Goal: Task Accomplishment & Management: Complete application form

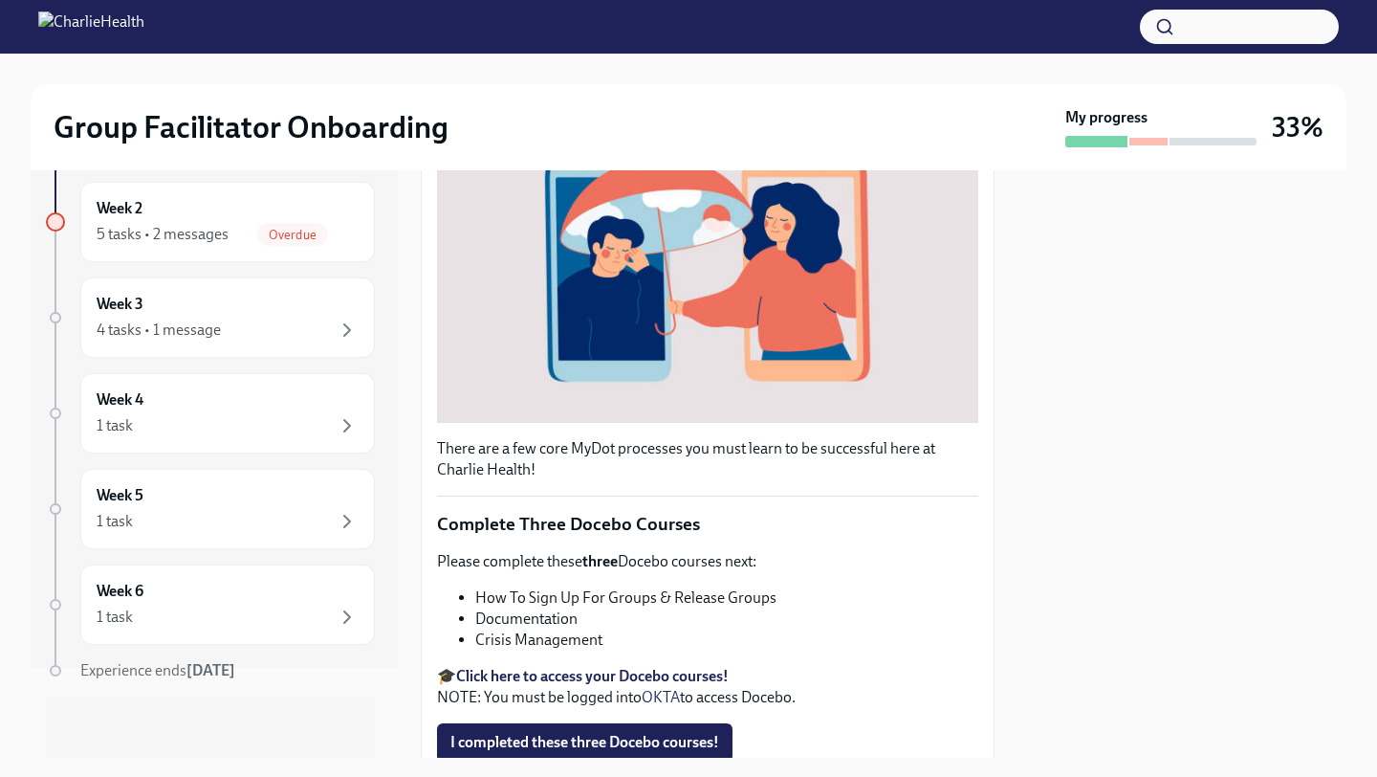
scroll to position [396, 0]
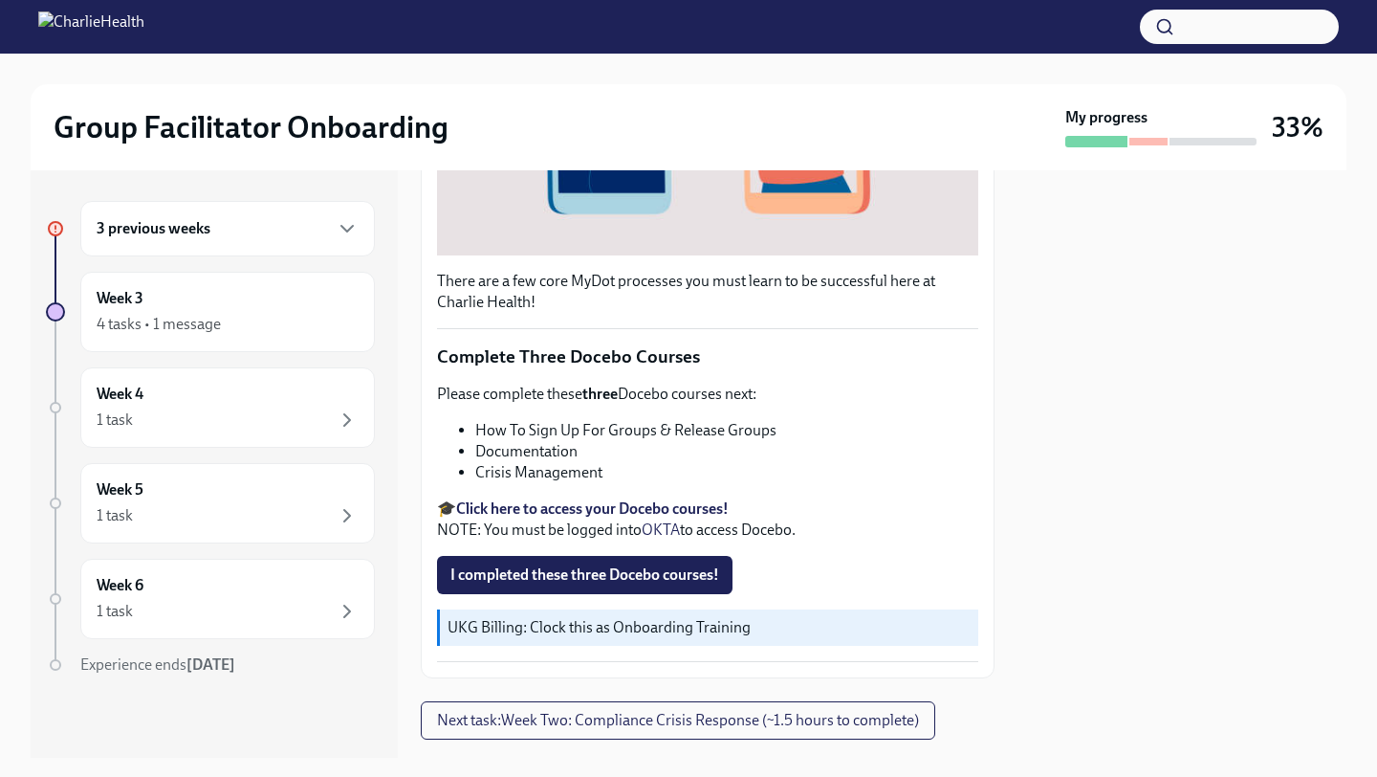
scroll to position [607, 0]
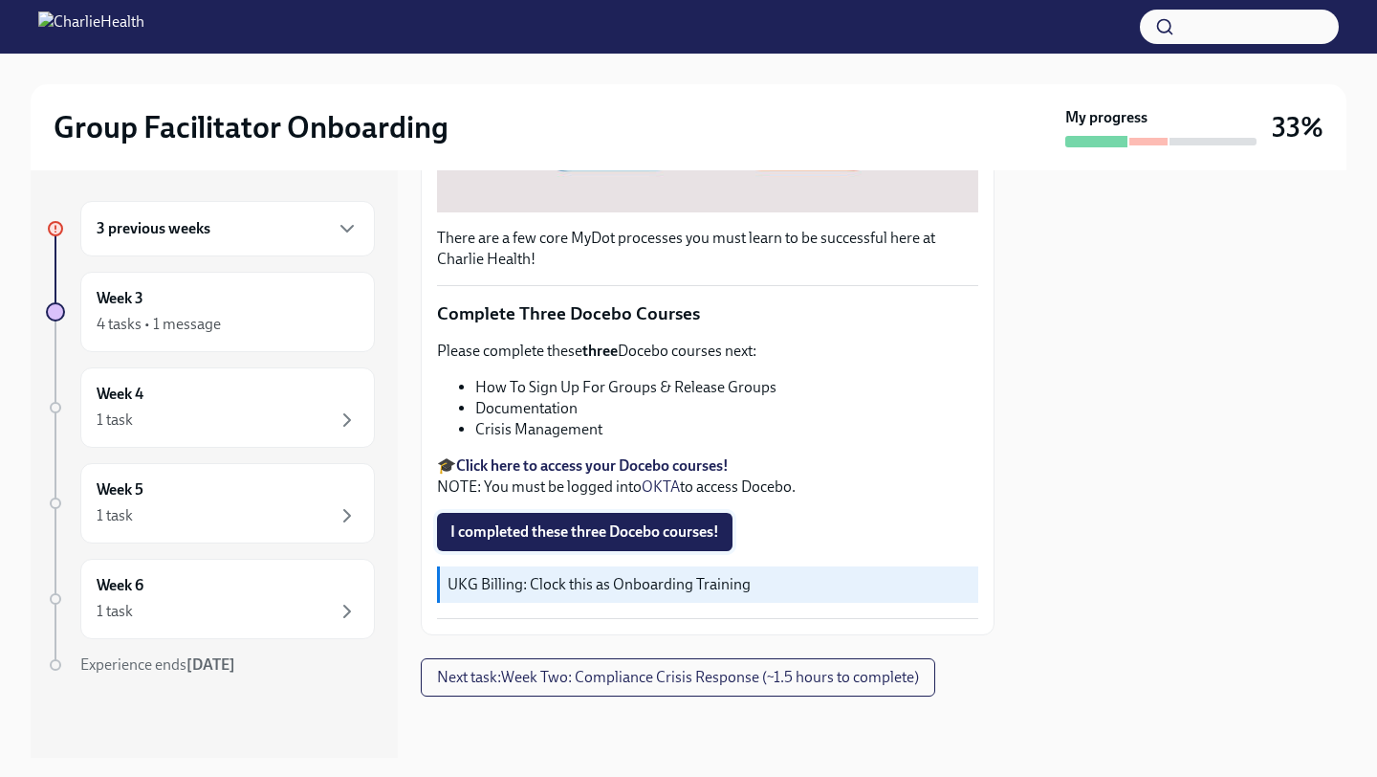
click at [610, 530] on span "I completed these three Docebo courses!" at bounding box center [584, 531] width 269 height 19
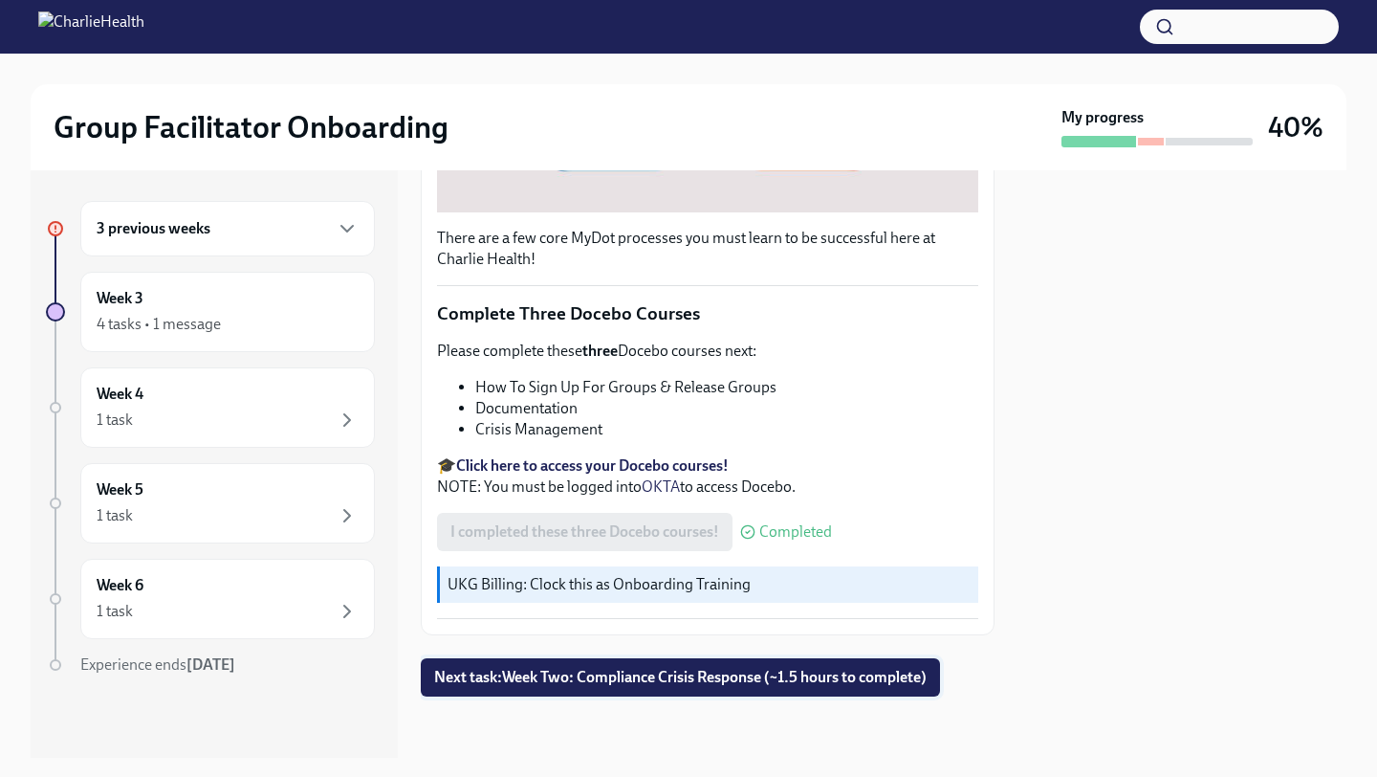
click at [577, 676] on span "Next task : Week Two: Compliance Crisis Response (~1.5 hours to complete)" at bounding box center [680, 677] width 493 height 19
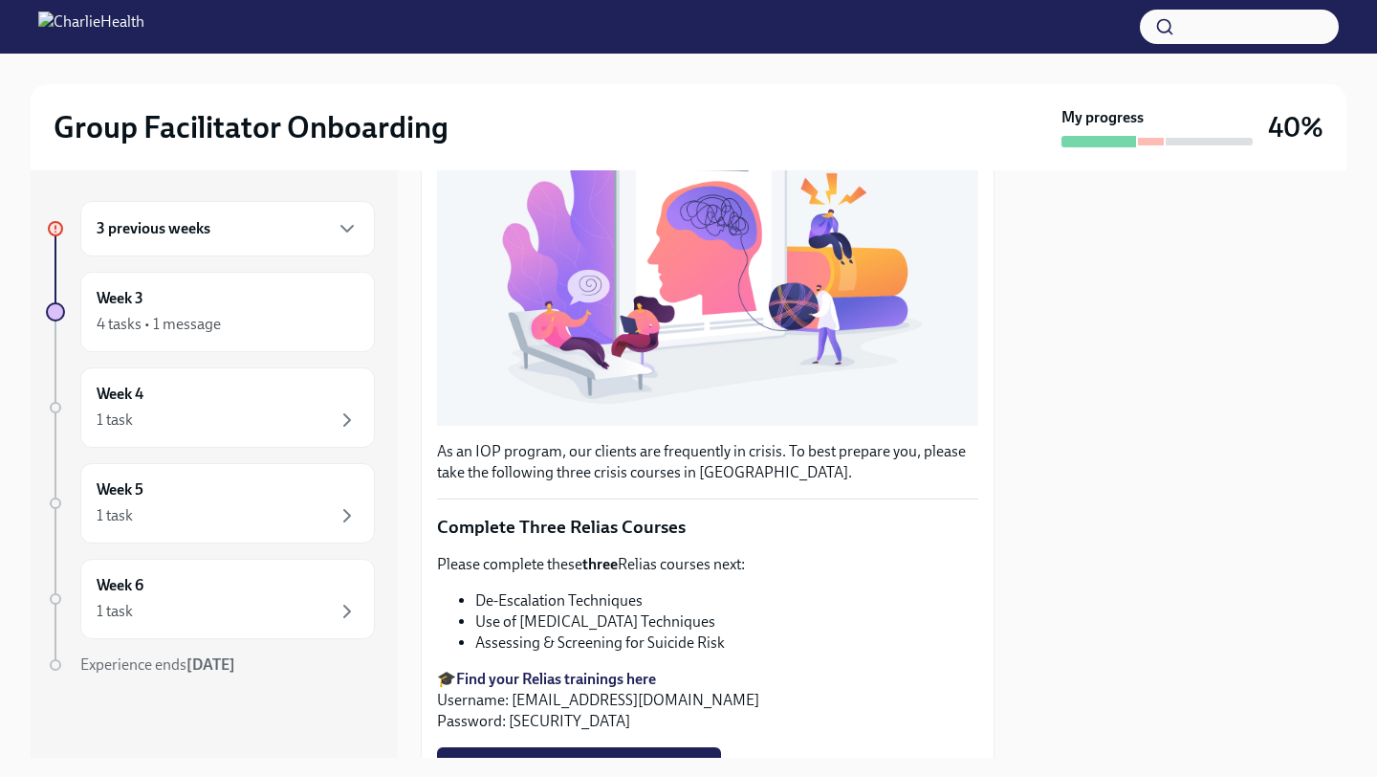
scroll to position [593, 0]
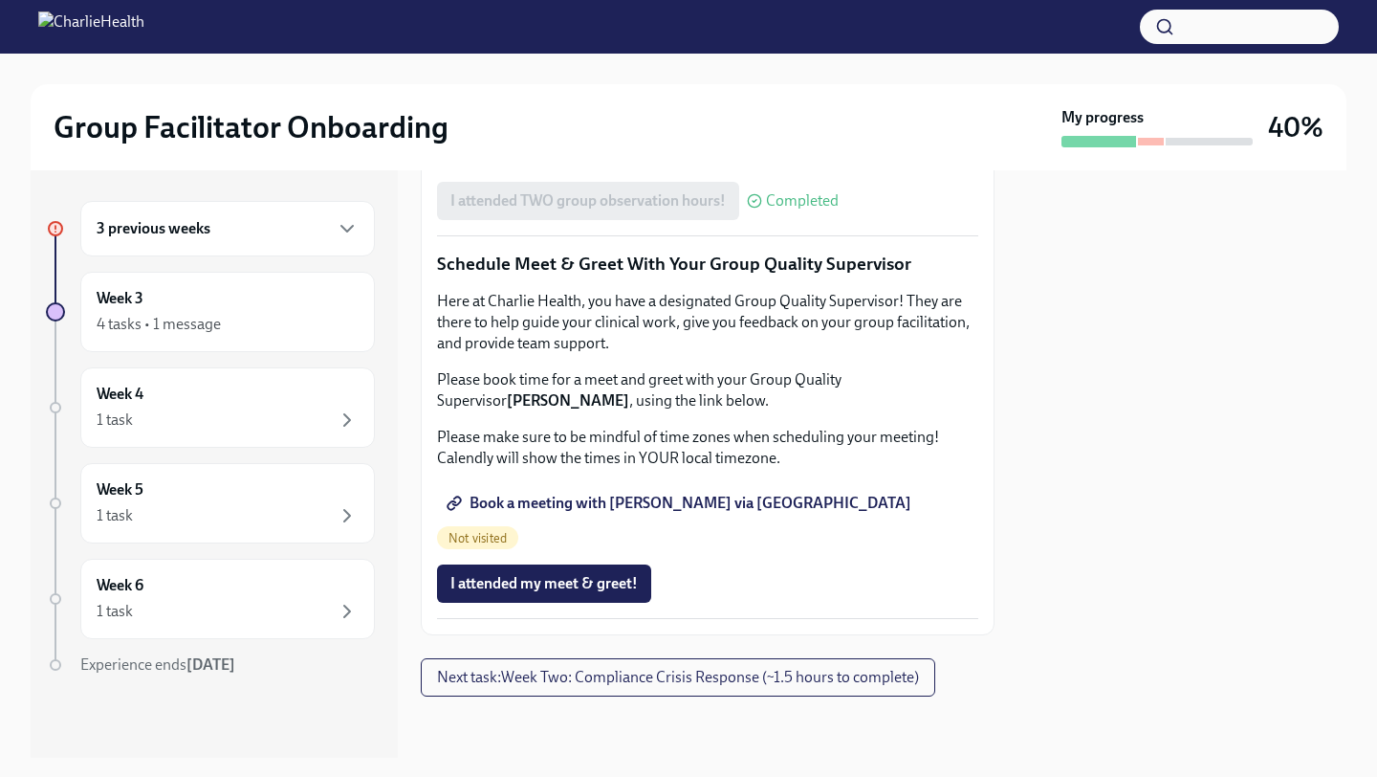
scroll to position [1865, 0]
click at [538, 674] on span "Next task : Week Two: Compliance Crisis Response (~1.5 hours to complete)" at bounding box center [678, 677] width 482 height 19
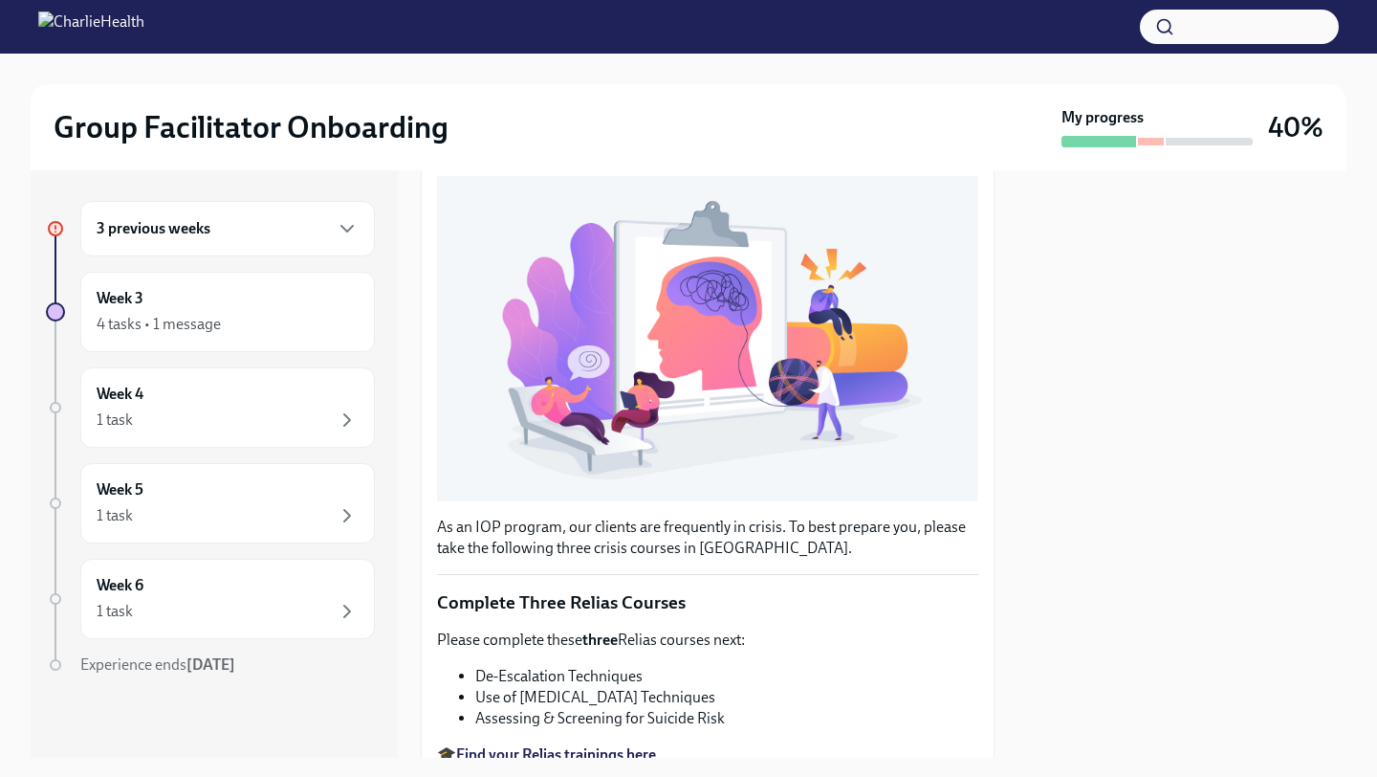
scroll to position [593, 0]
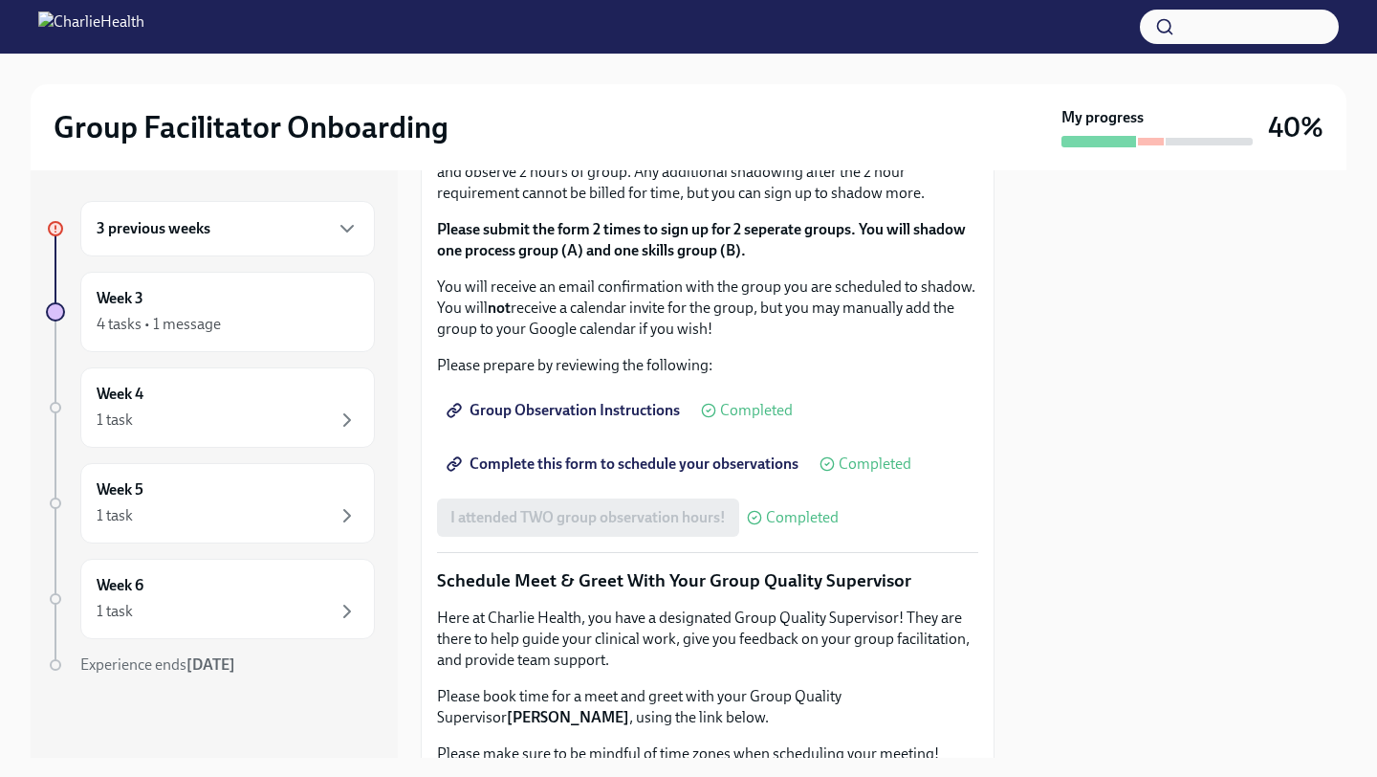
scroll to position [1186, 0]
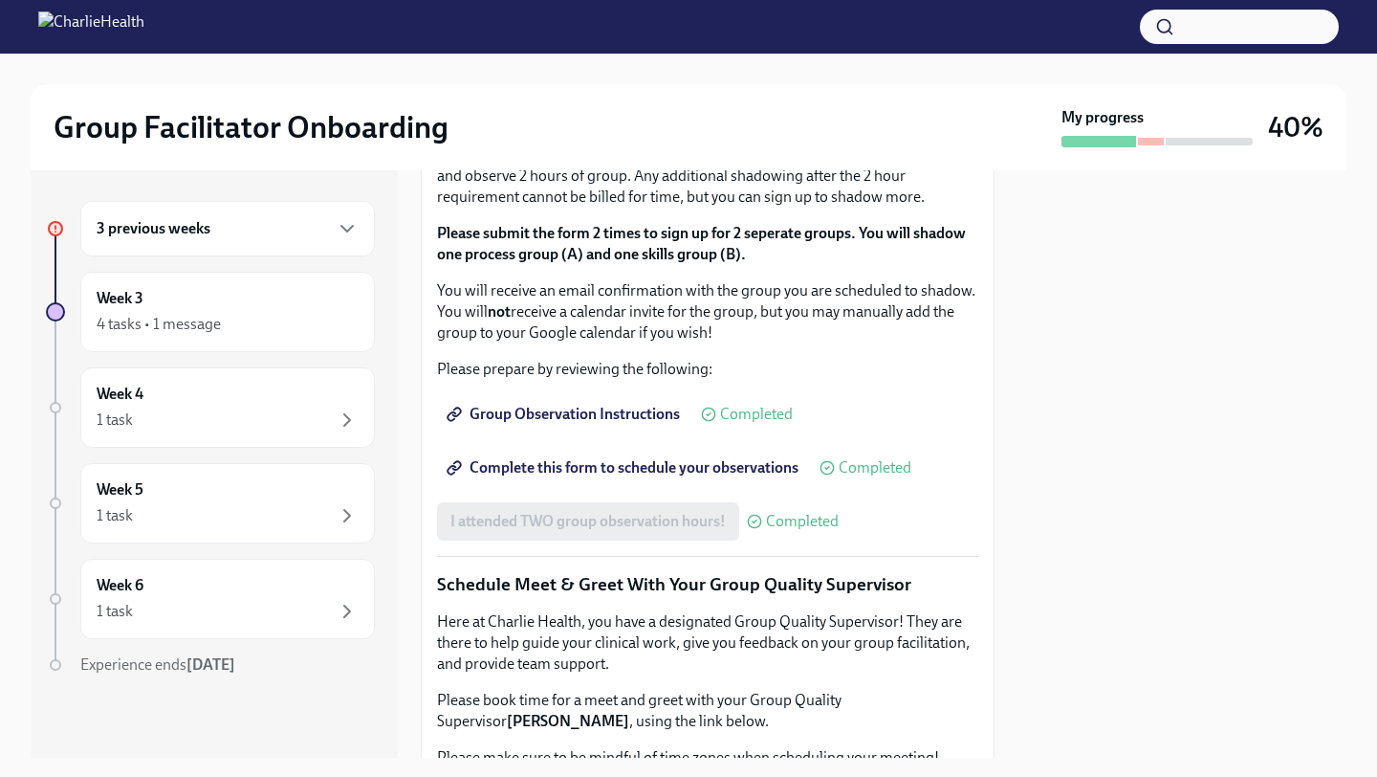
click at [284, 233] on div "3 previous weeks" at bounding box center [228, 228] width 262 height 23
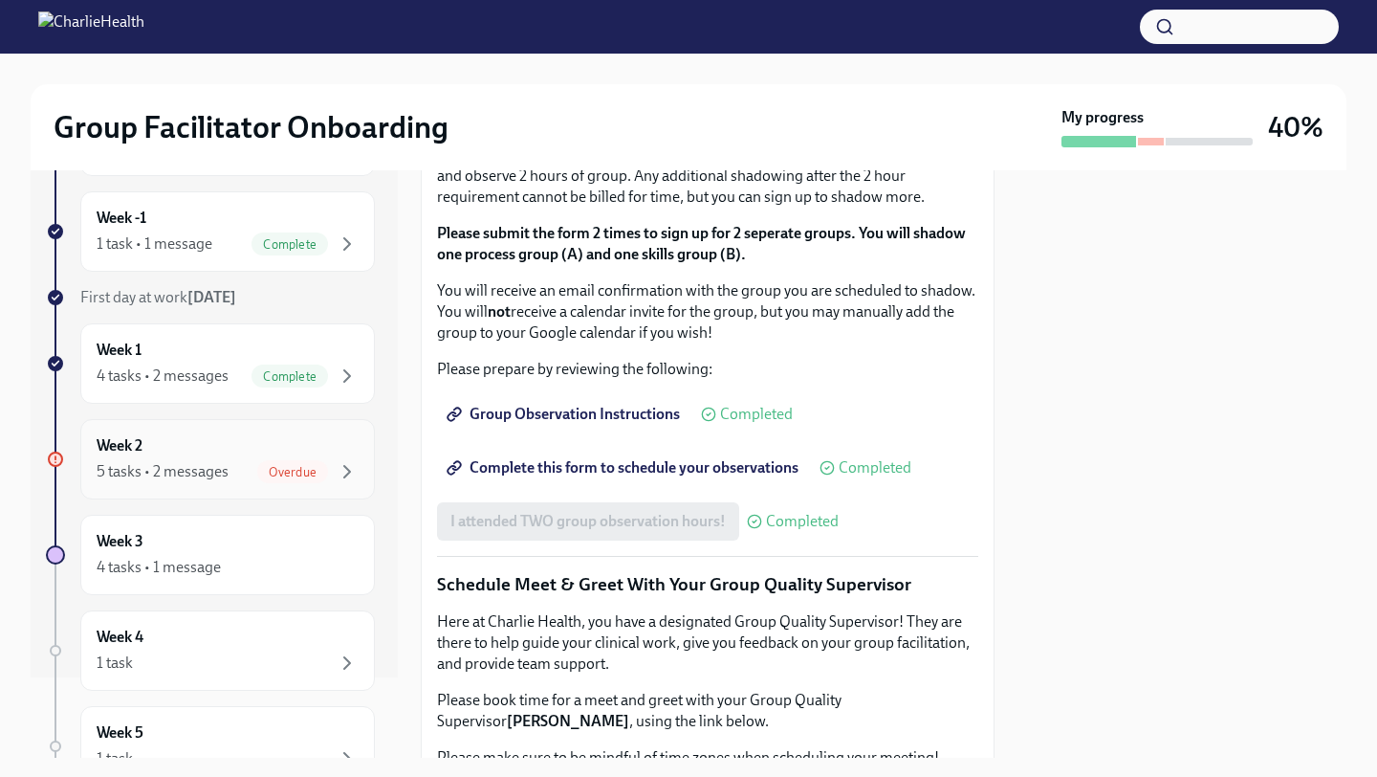
scroll to position [204, 0]
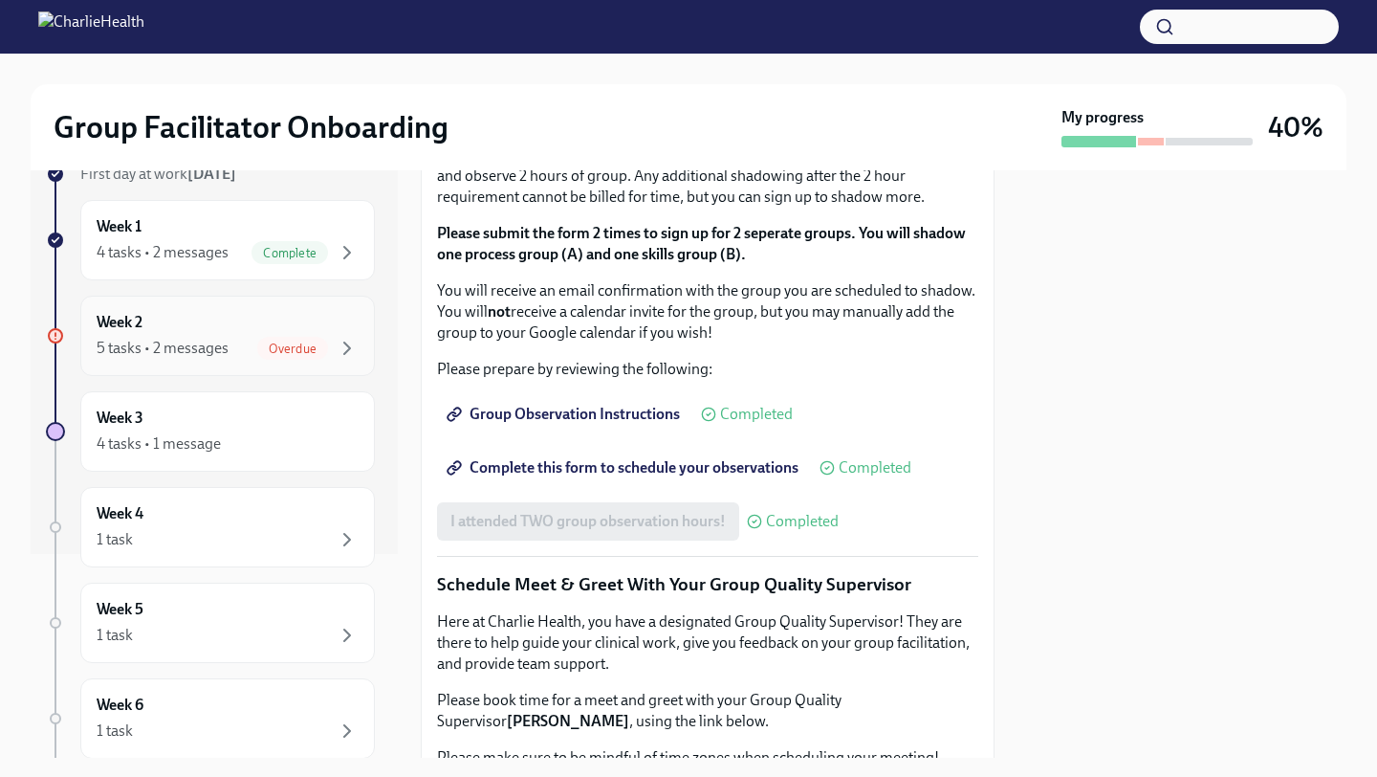
click at [295, 353] on span "Overdue" at bounding box center [292, 348] width 71 height 14
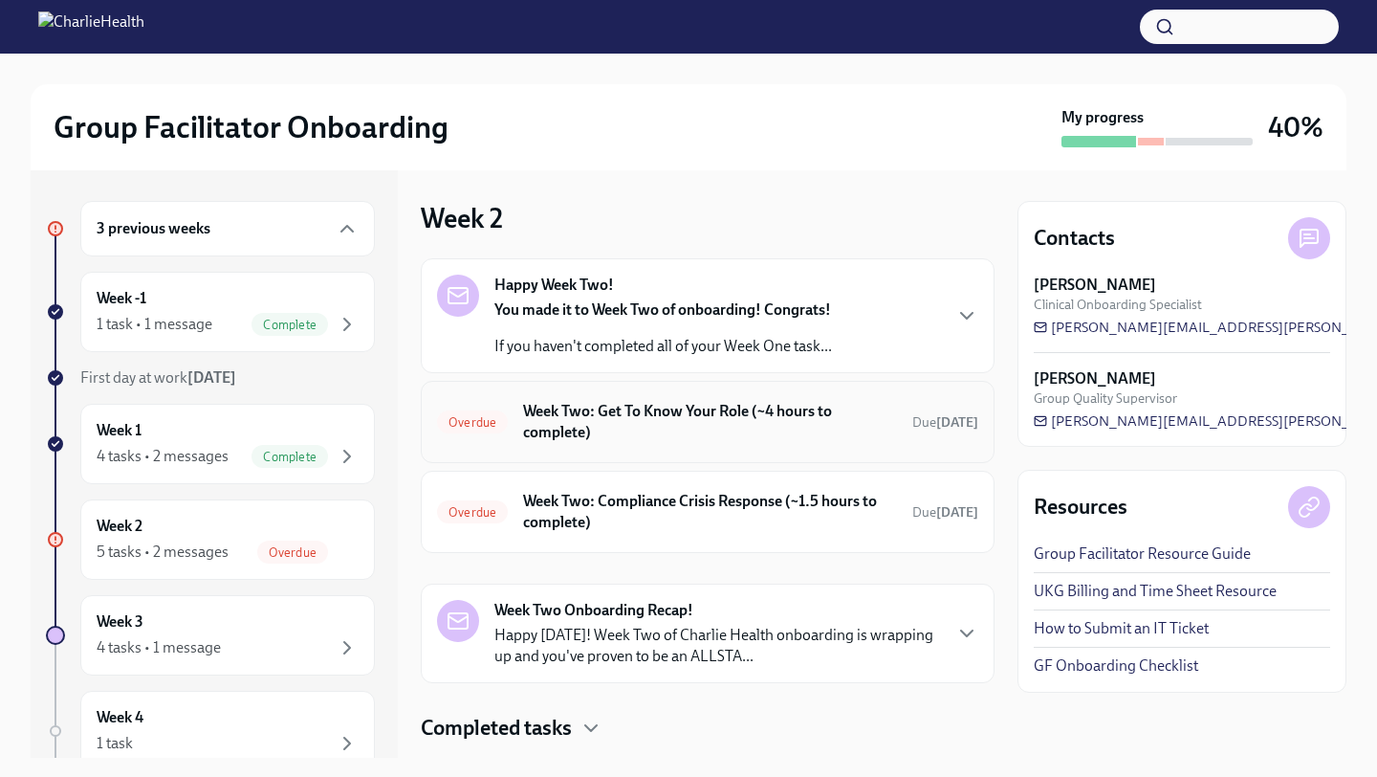
scroll to position [27, 0]
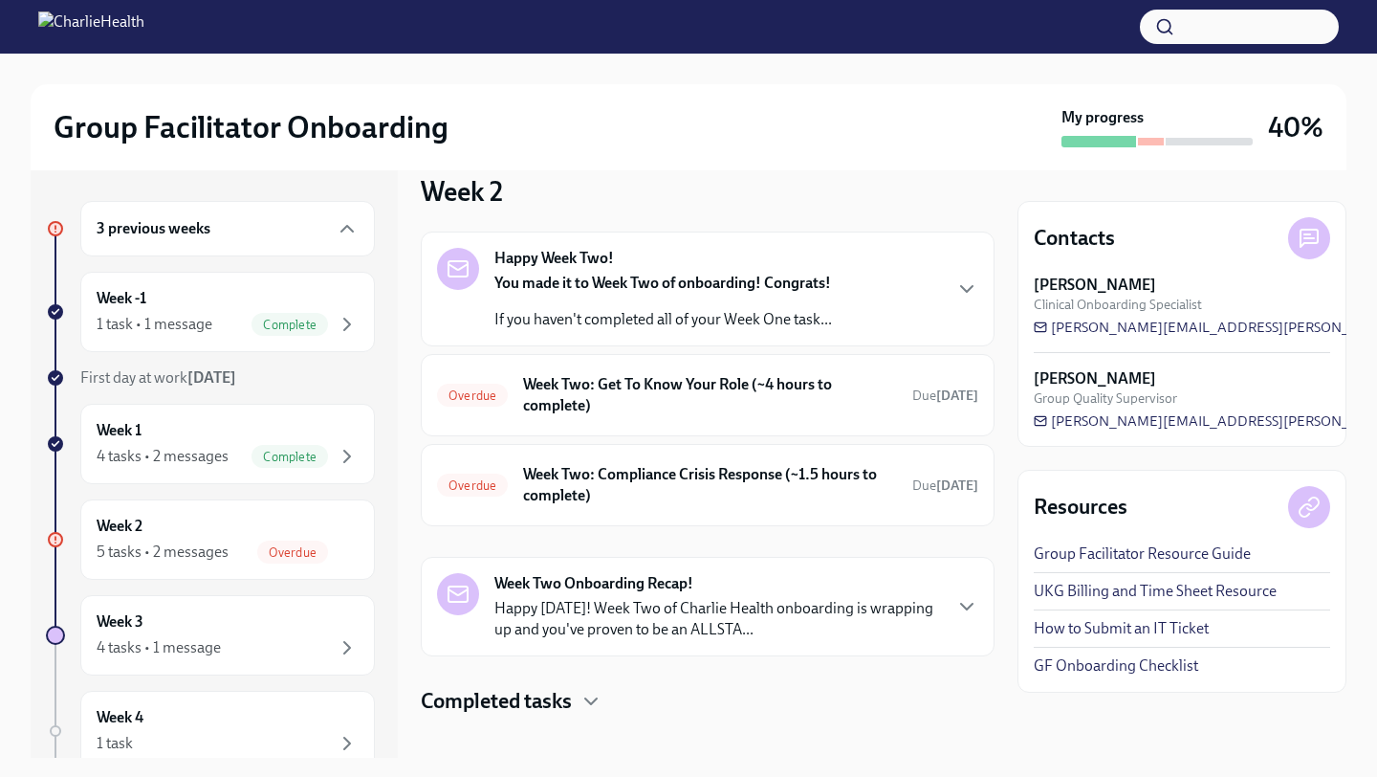
click at [811, 598] on p "Happy Friday! Week Two of Charlie Health onboarding is wrapping up and you've p…" at bounding box center [717, 619] width 446 height 42
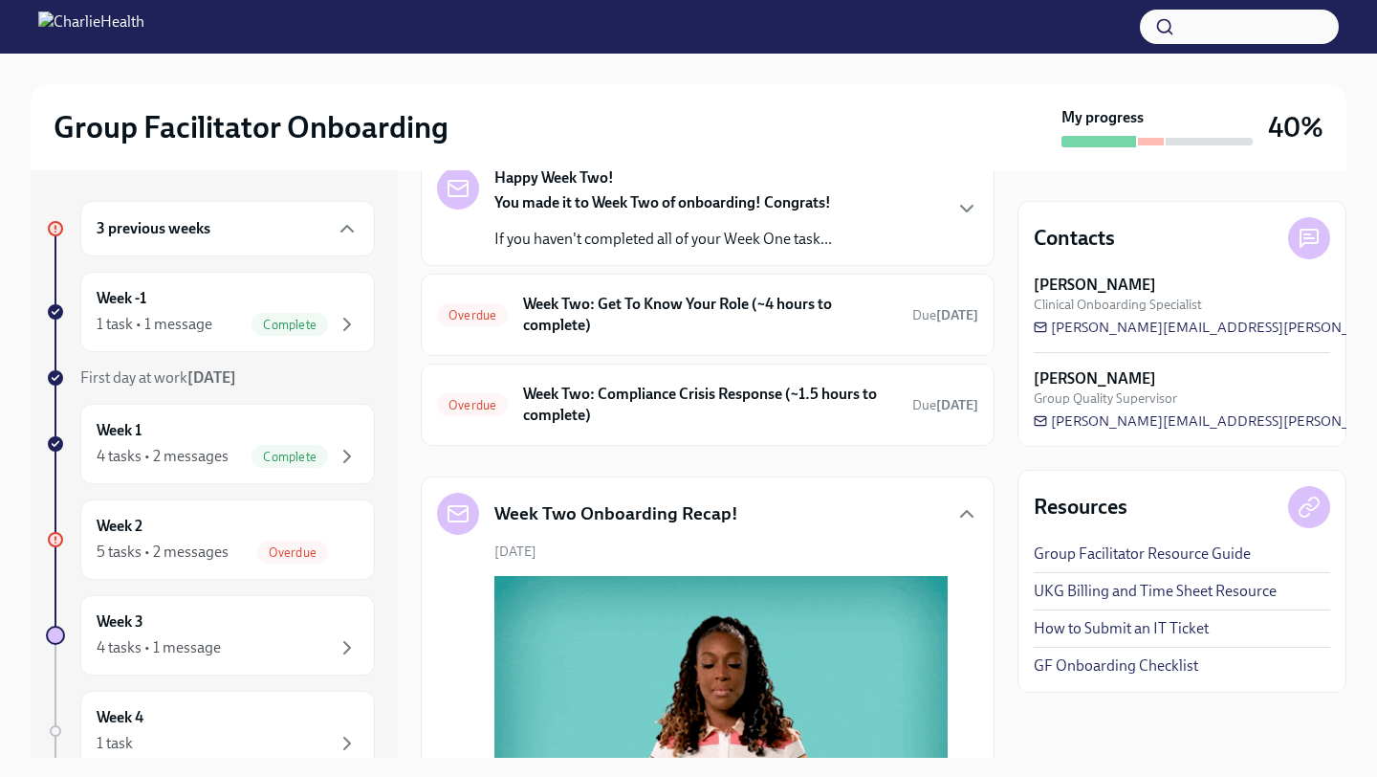
scroll to position [0, 0]
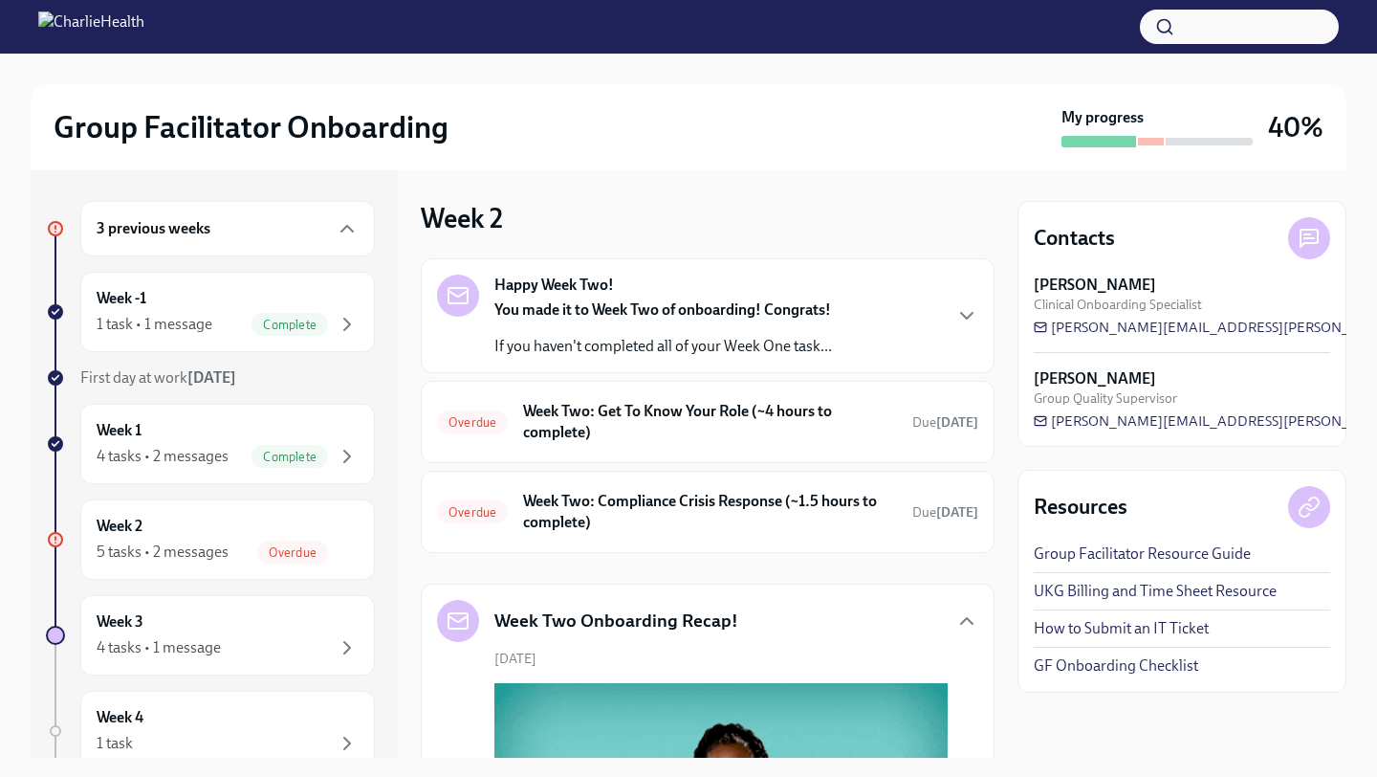
click at [876, 339] on div "Happy Week Two! You made it to Week Two of onboarding! Congrats! If you haven't…" at bounding box center [707, 315] width 541 height 82
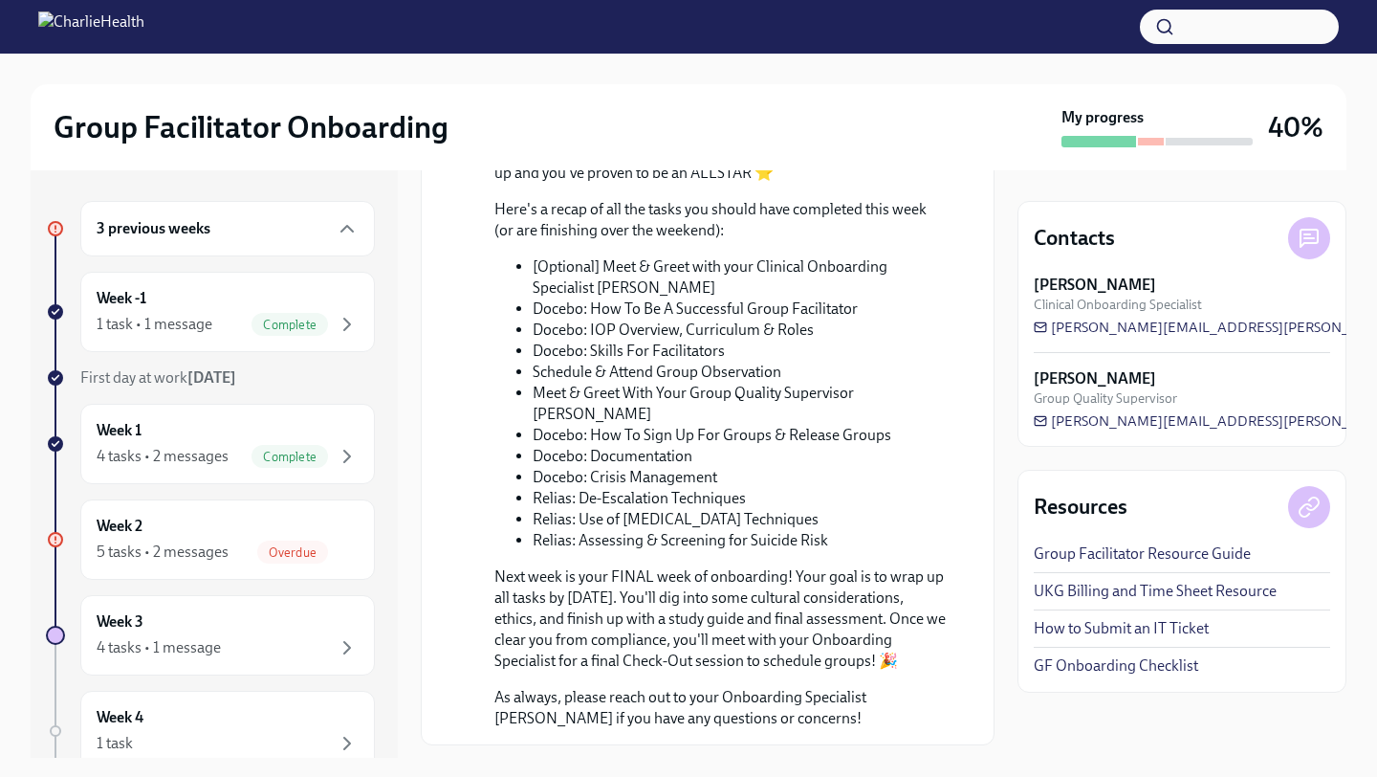
scroll to position [1514, 0]
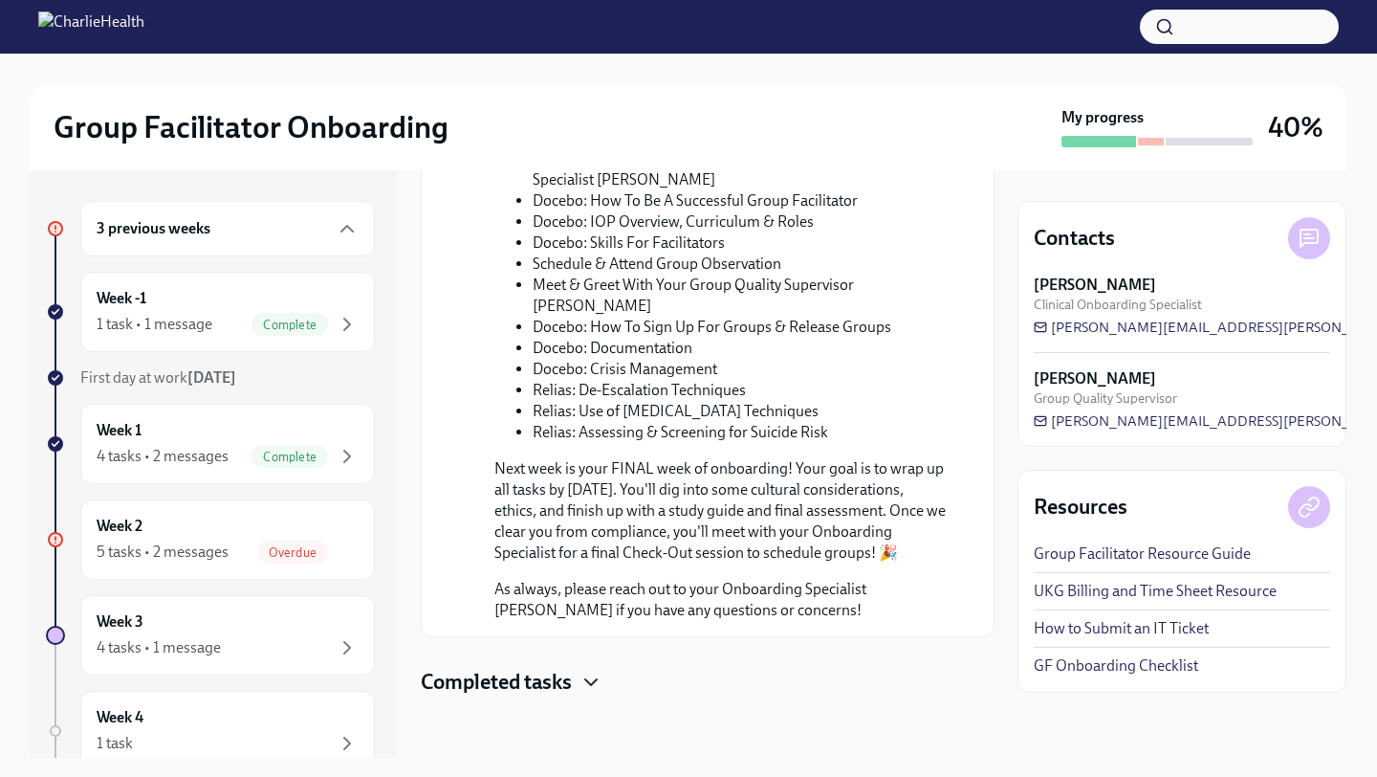
click at [586, 679] on icon "button" at bounding box center [591, 681] width 23 height 23
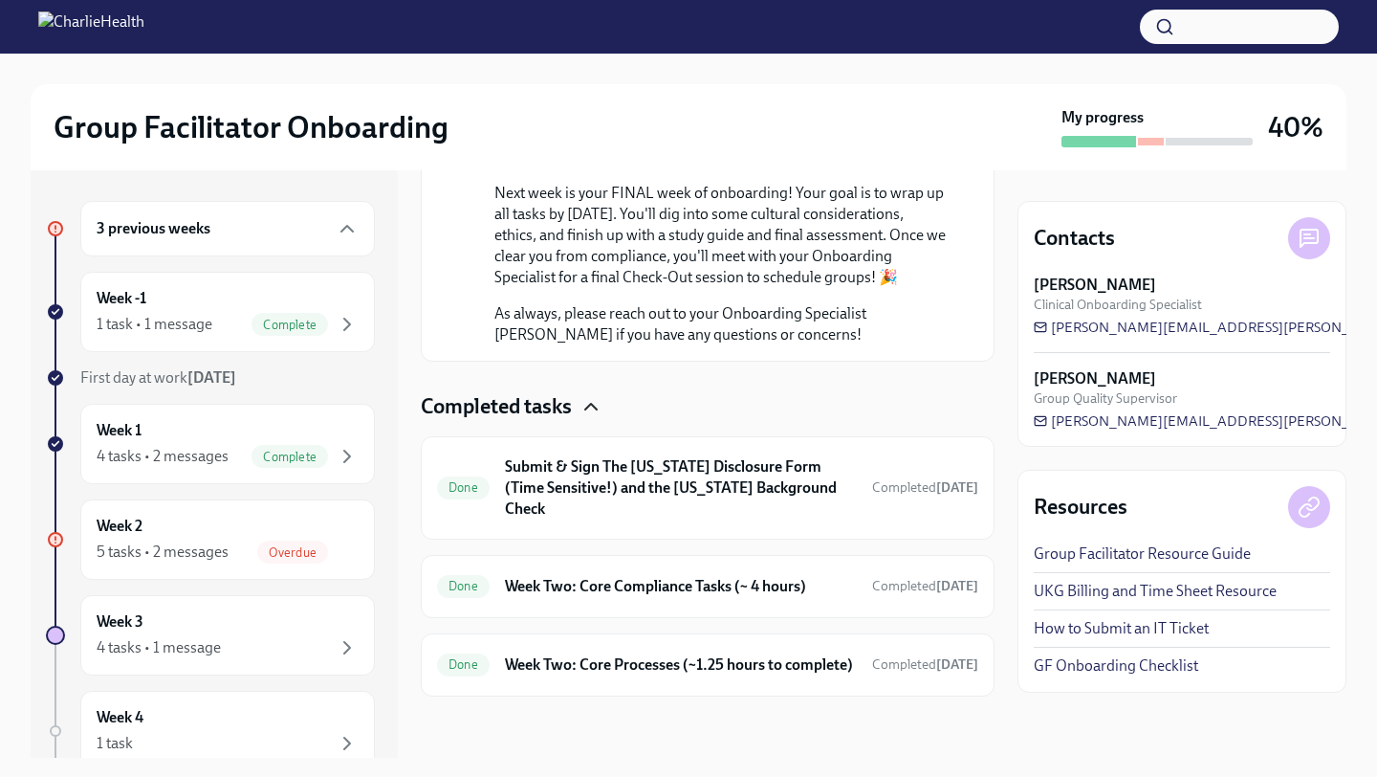
scroll to position [1768, 0]
click at [606, 670] on h6 "Week Two: Core Processes (~1.25 hours to complete)" at bounding box center [681, 664] width 352 height 21
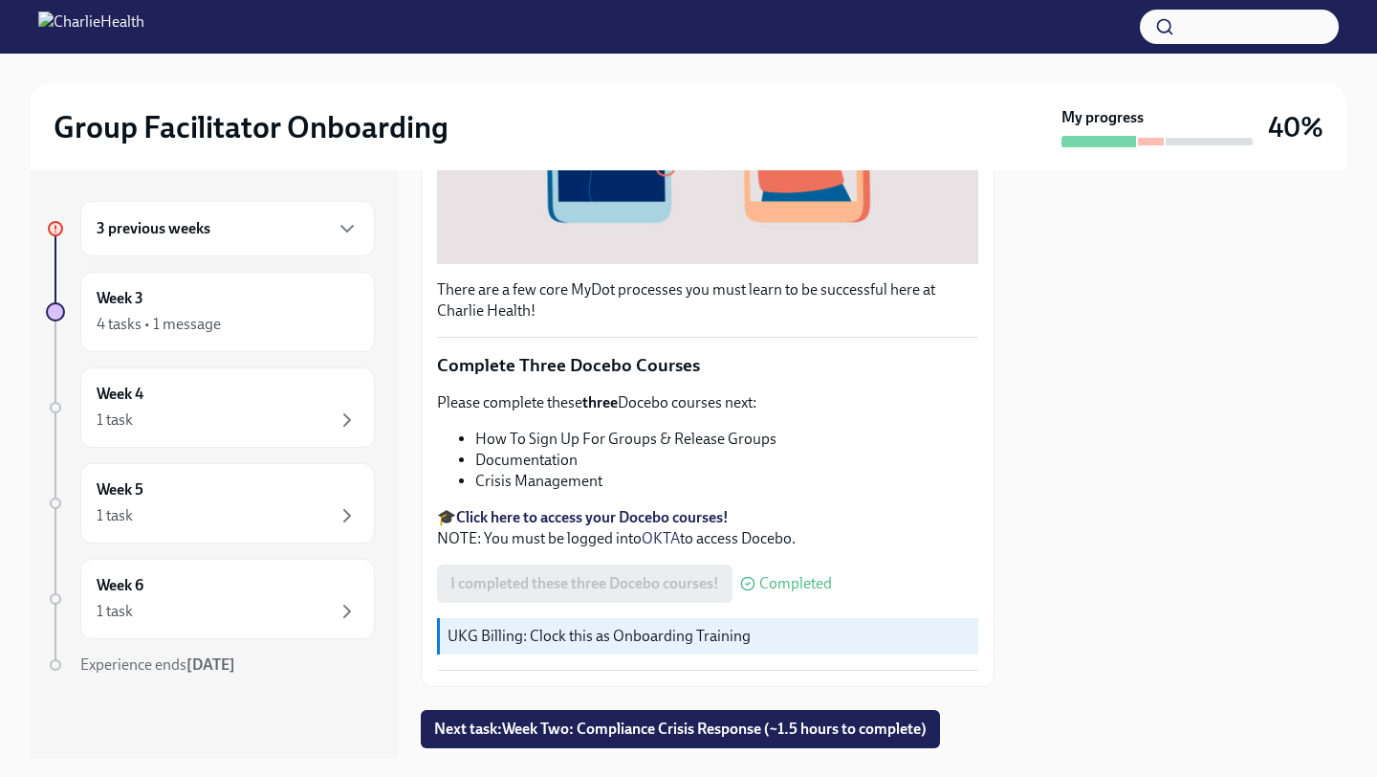
scroll to position [570, 0]
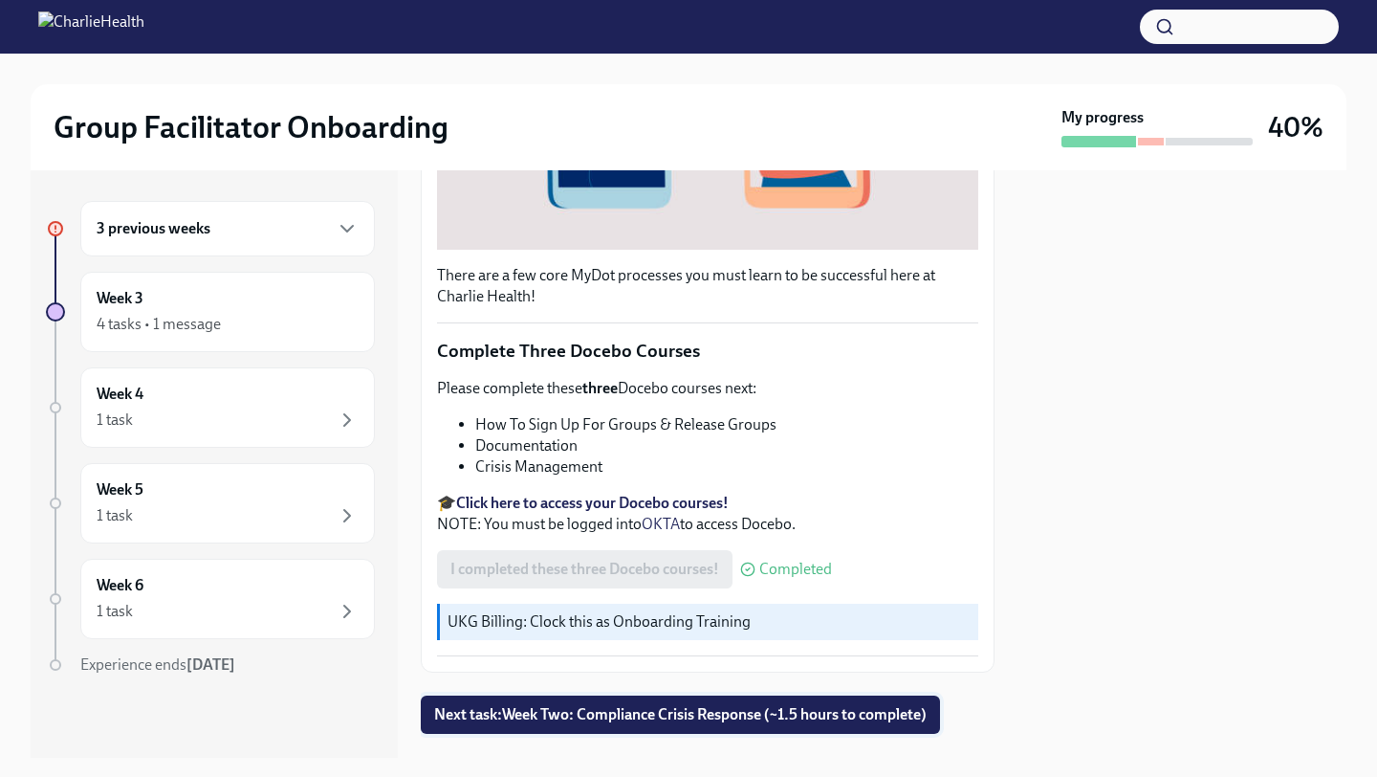
click at [622, 722] on span "Next task : Week Two: Compliance Crisis Response (~1.5 hours to complete)" at bounding box center [680, 714] width 493 height 19
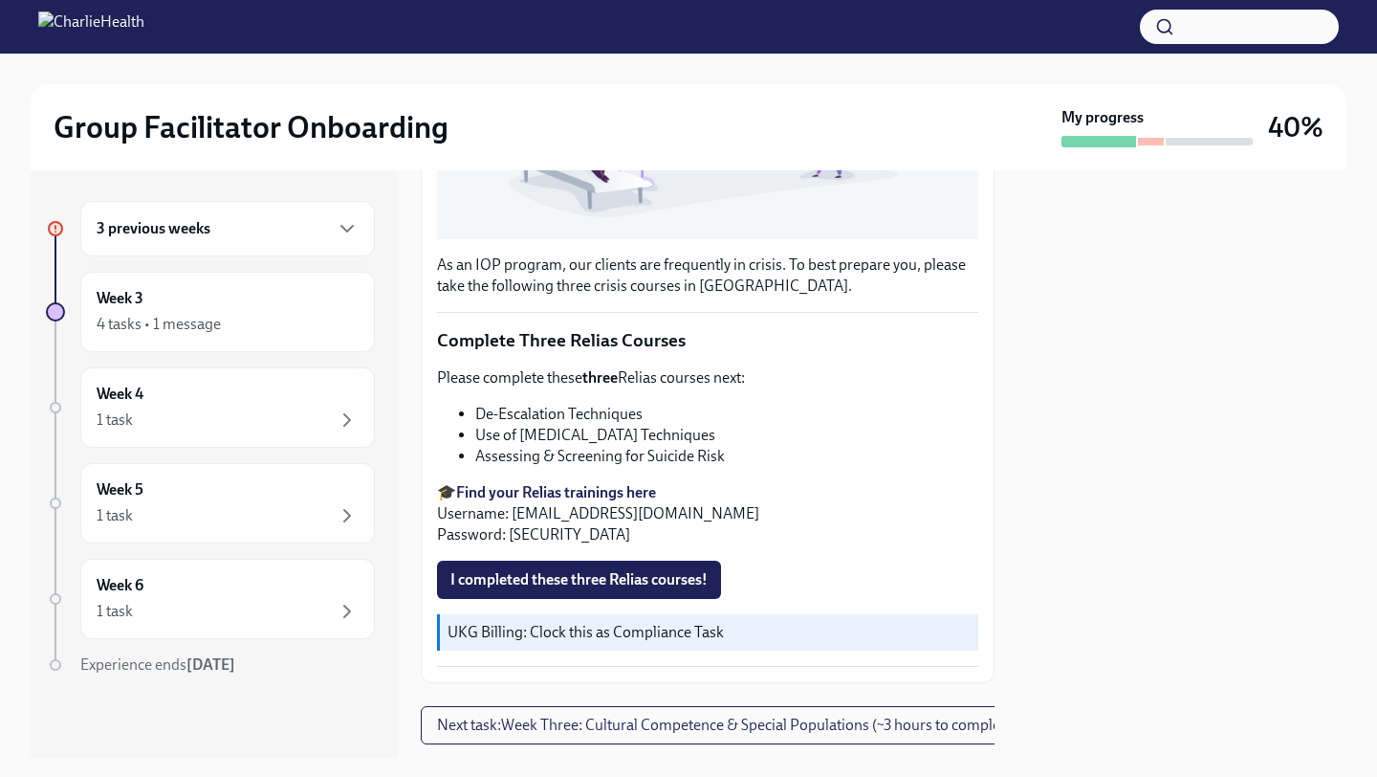
scroll to position [588, 0]
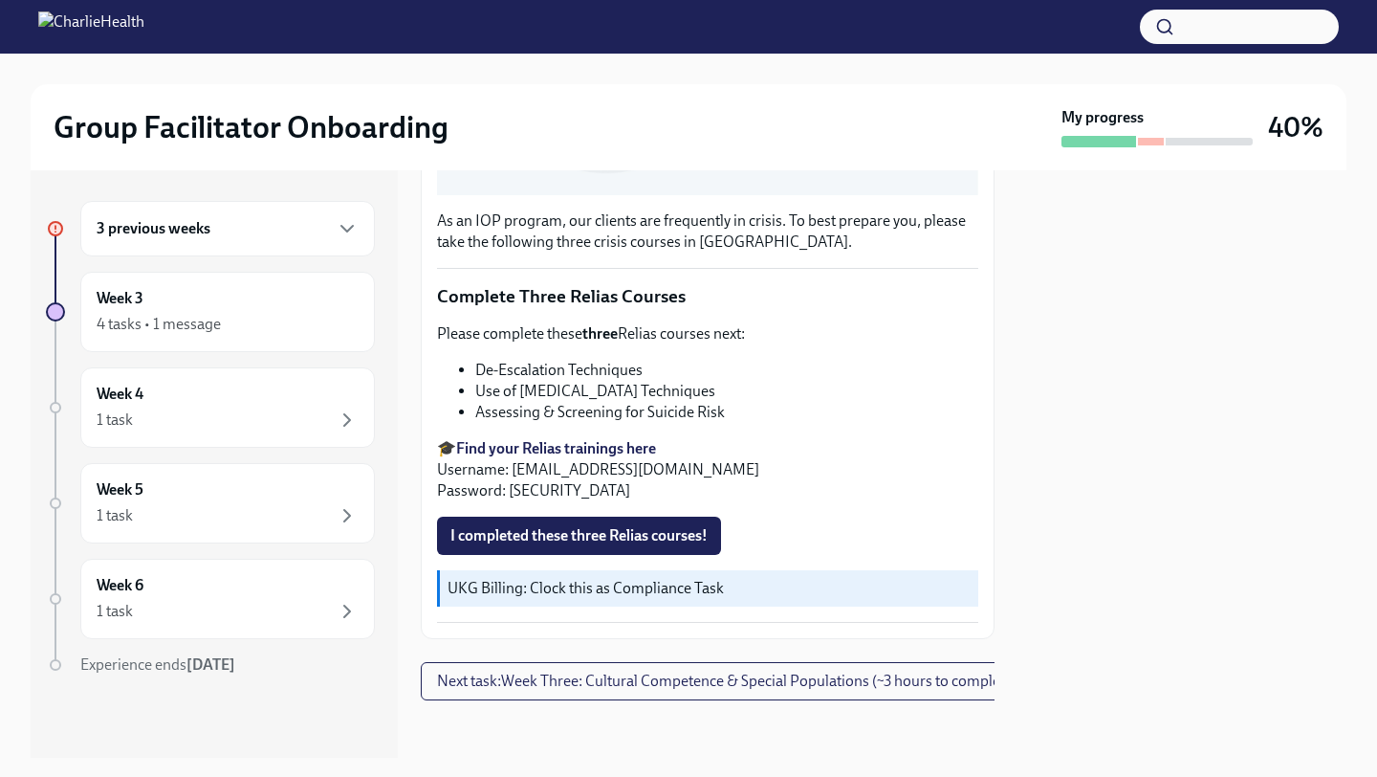
click at [318, 234] on div "3 previous weeks" at bounding box center [228, 228] width 262 height 23
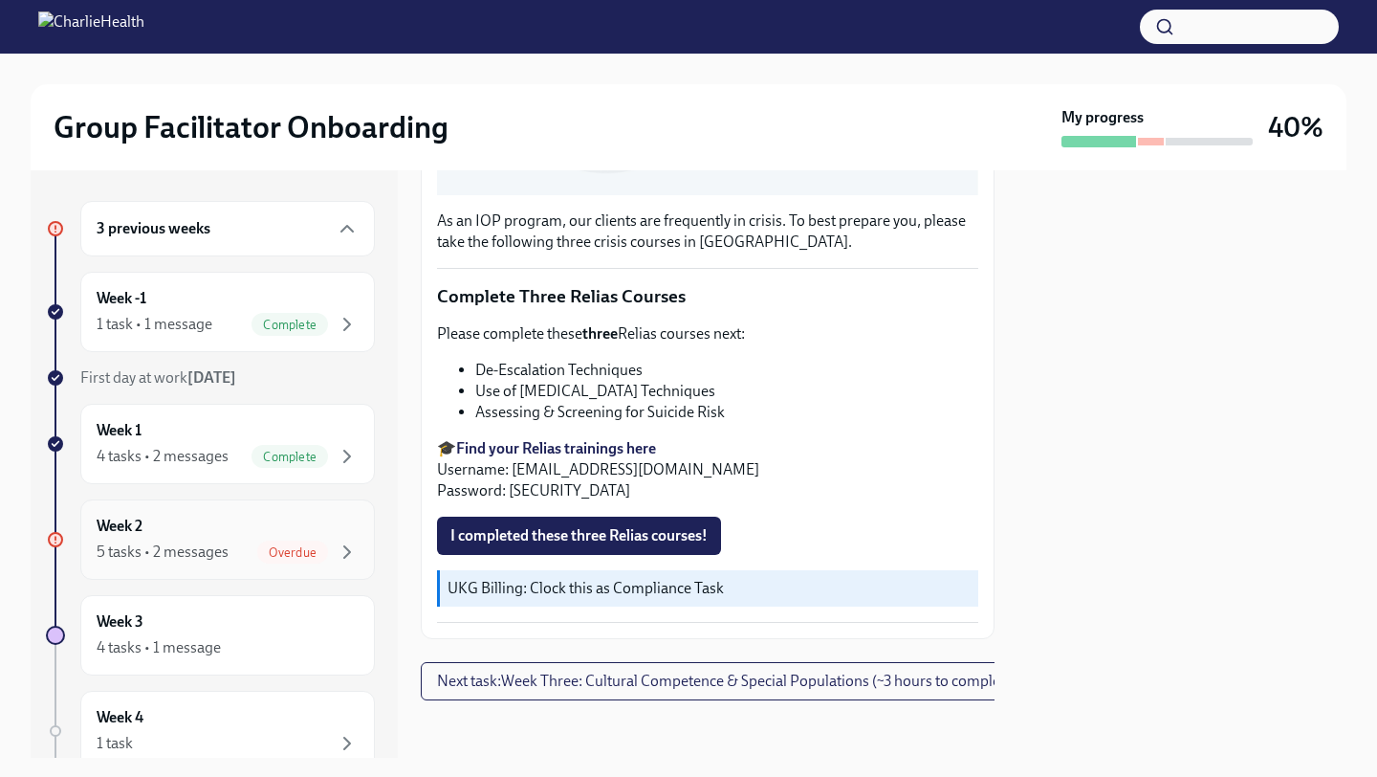
click at [302, 532] on div "Week 2 5 tasks • 2 messages Overdue" at bounding box center [228, 540] width 262 height 48
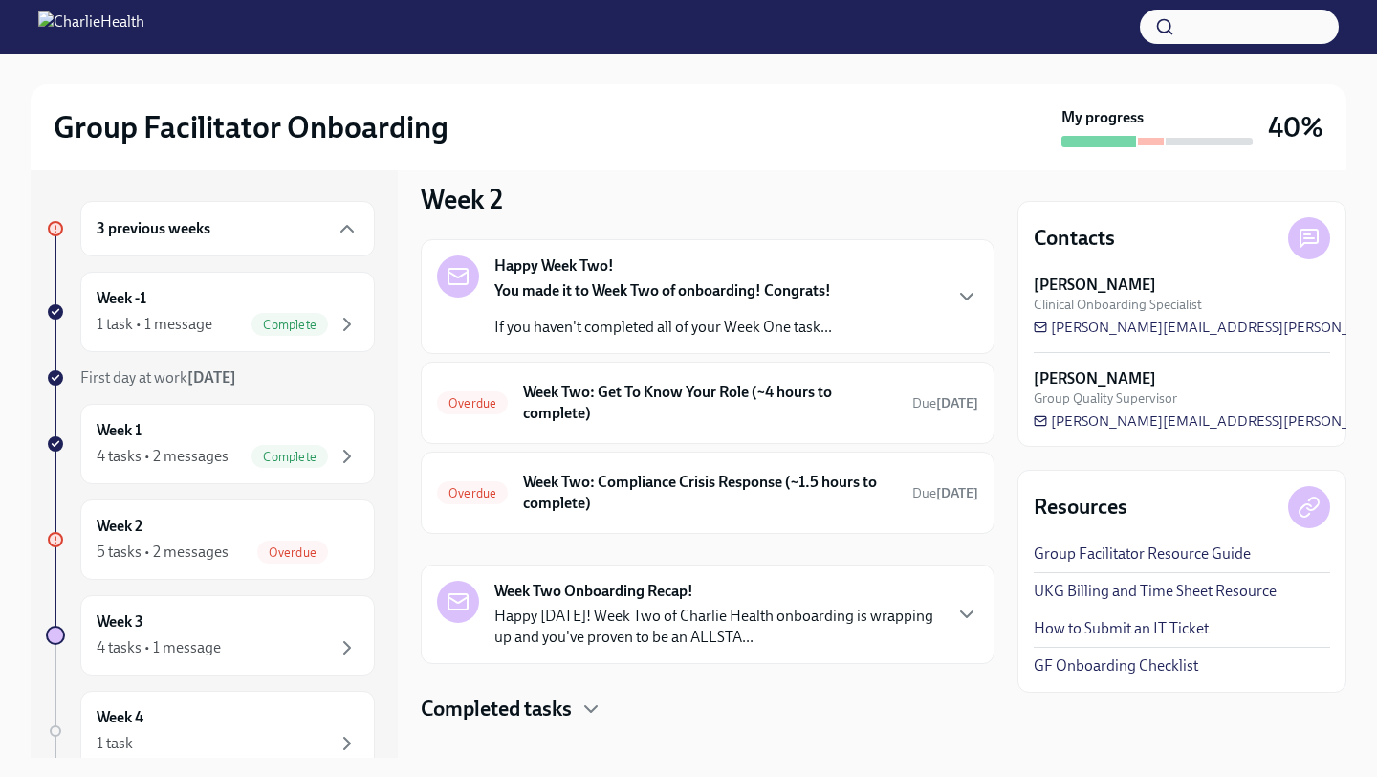
scroll to position [27, 0]
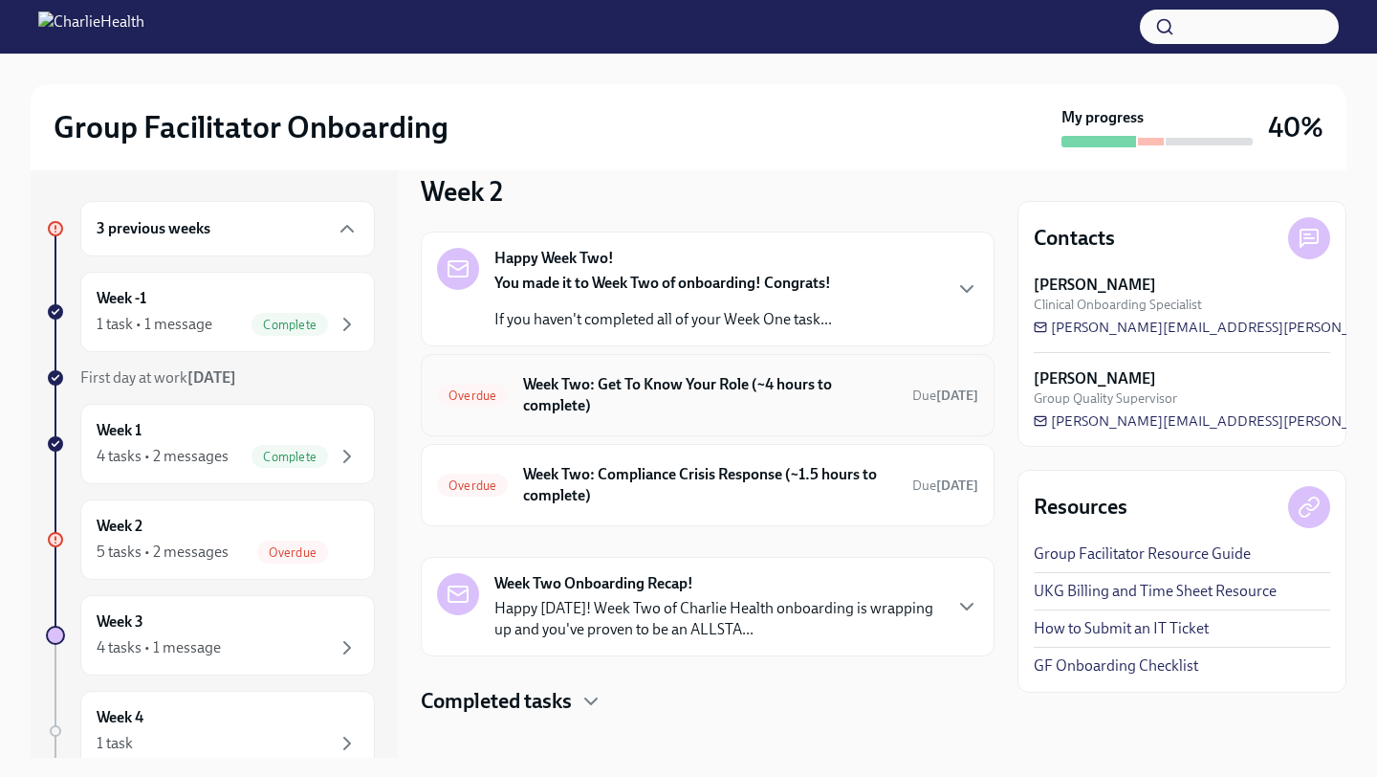
click at [622, 389] on h6 "Week Two: Get To Know Your Role (~4 hours to complete)" at bounding box center [710, 395] width 374 height 42
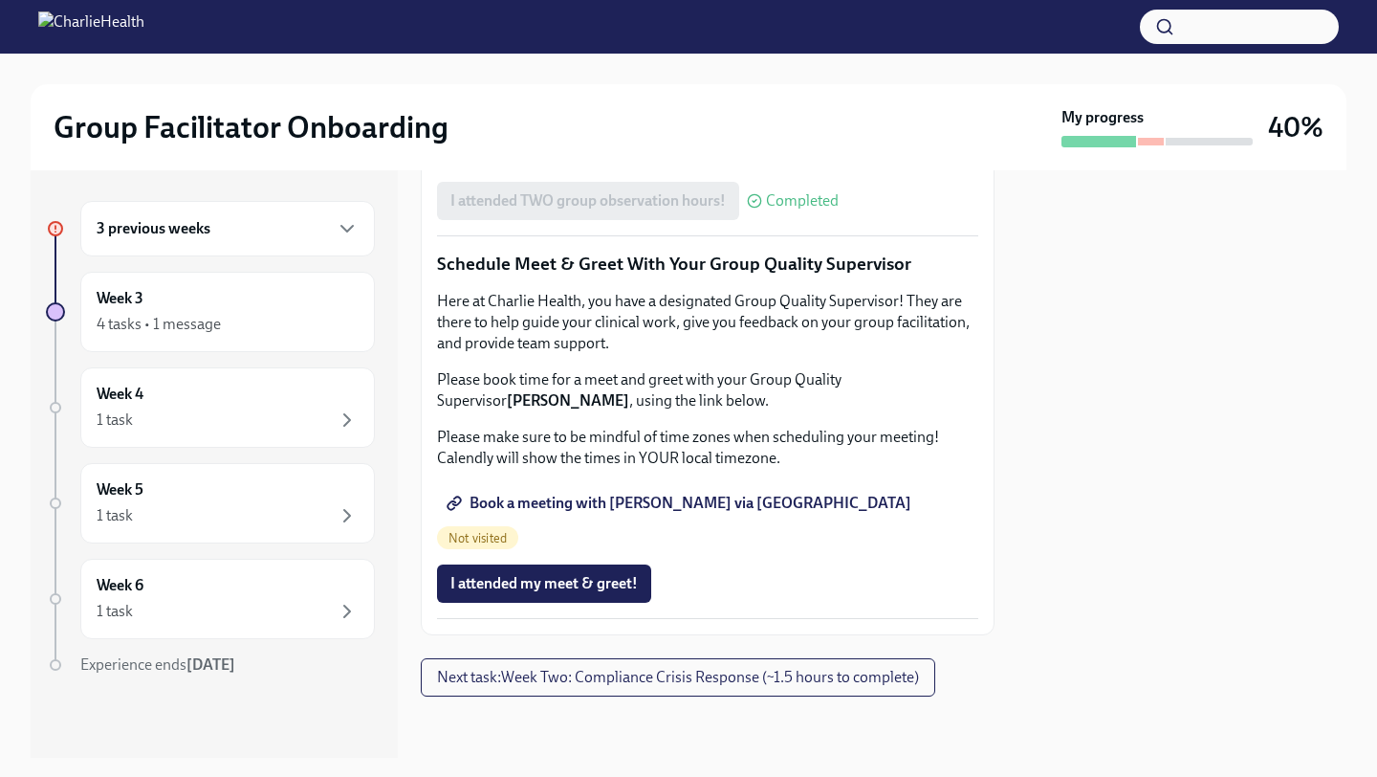
scroll to position [1865, 0]
click at [596, 682] on span "Next task : Week Two: Compliance Crisis Response (~1.5 hours to complete)" at bounding box center [678, 677] width 482 height 19
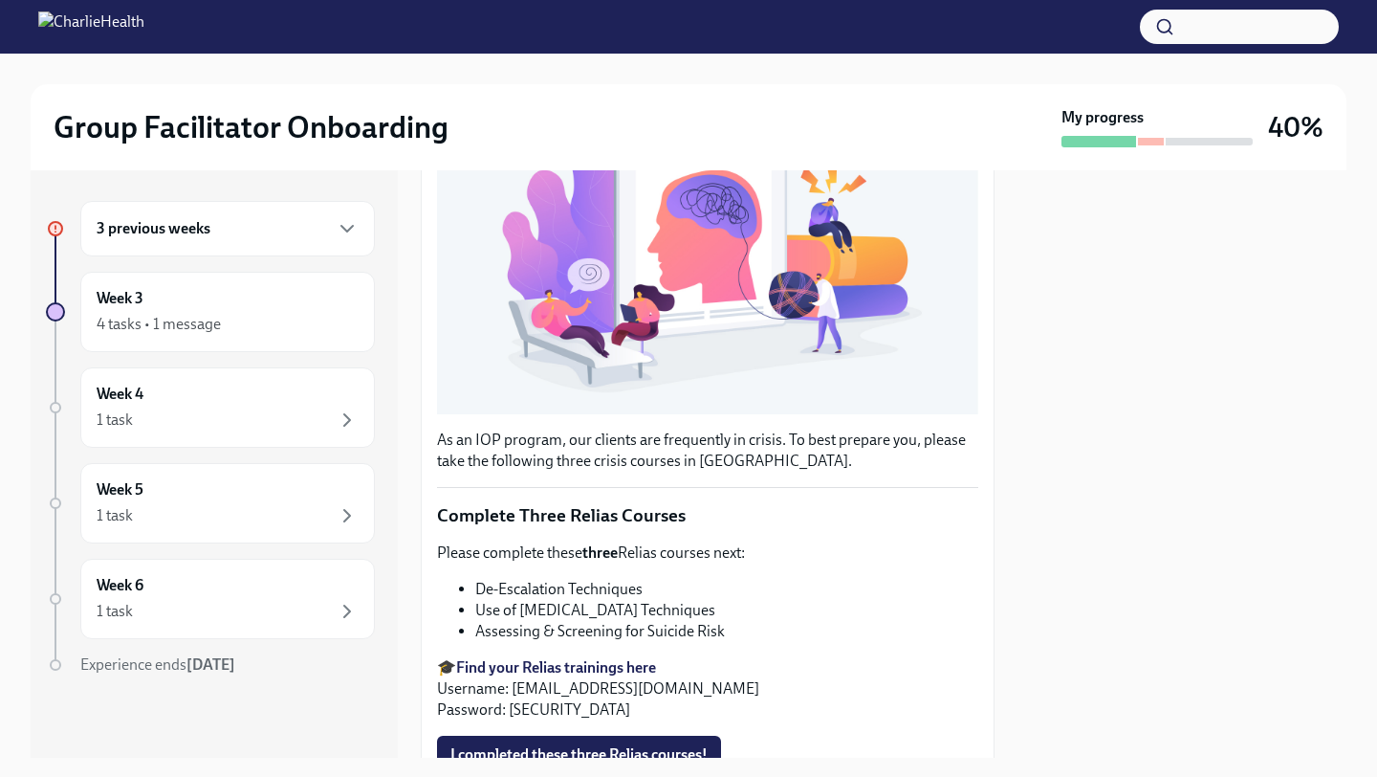
scroll to position [593, 0]
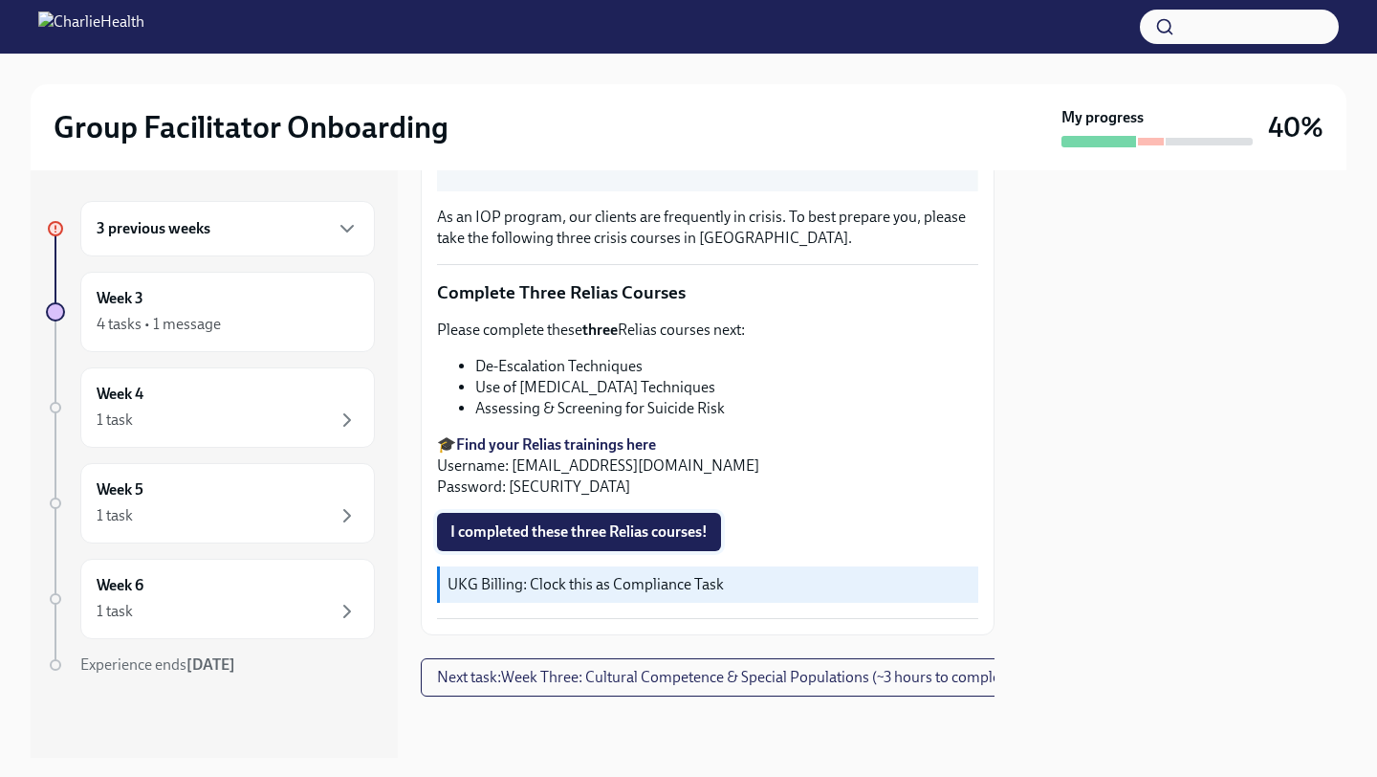
click at [577, 532] on span "I completed these three Relias courses!" at bounding box center [578, 531] width 257 height 19
